Goal: Information Seeking & Learning: Learn about a topic

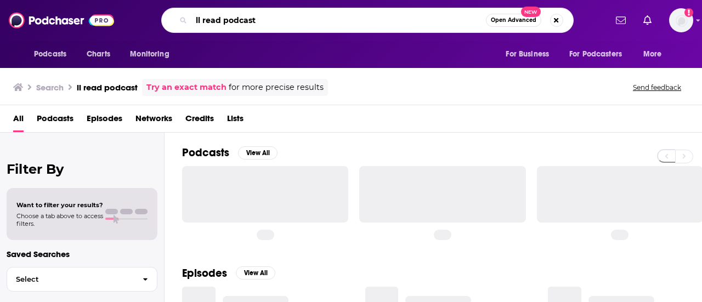
click at [297, 23] on input "ll read podcast" at bounding box center [338, 21] width 294 height 18
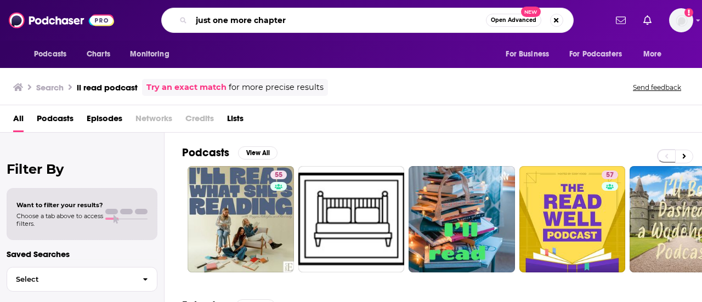
type input "just one more chapter"
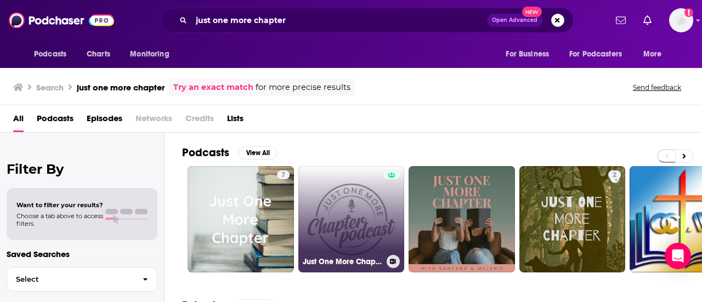
click at [355, 212] on link "Just One More Chapter Podcast" at bounding box center [351, 219] width 106 height 106
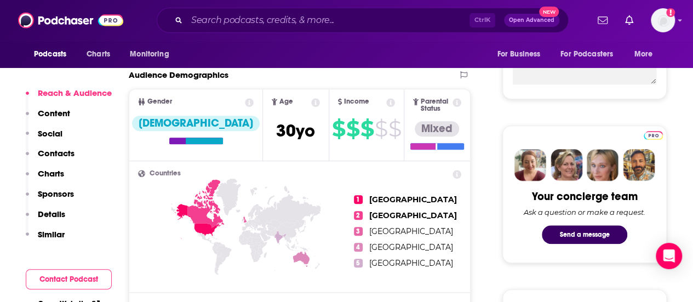
scroll to position [274, 0]
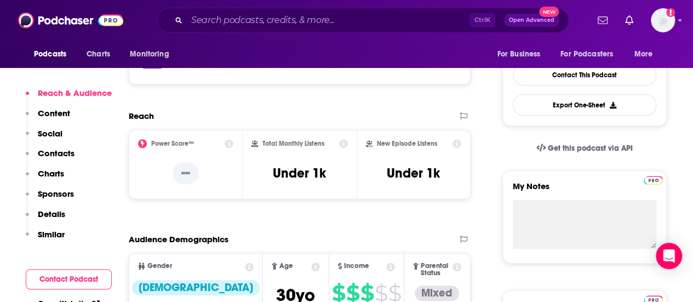
click at [231, 143] on icon at bounding box center [229, 143] width 9 height 9
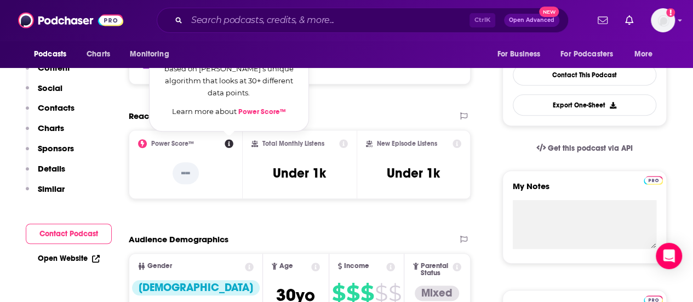
scroll to position [110, 0]
